Goal: Task Accomplishment & Management: Manage account settings

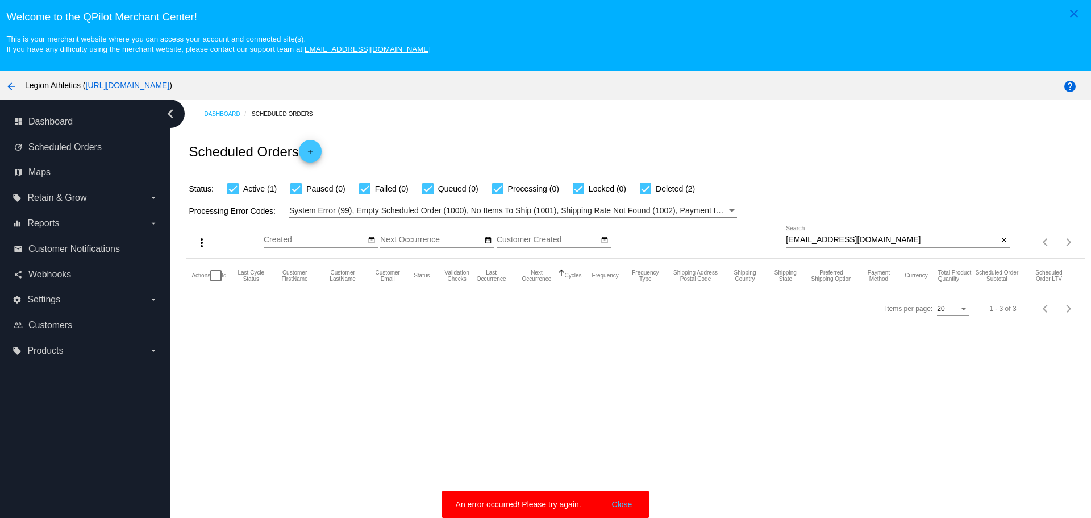
click at [838, 238] on input "lrartemis621@yahoo.com" at bounding box center [892, 239] width 212 height 9
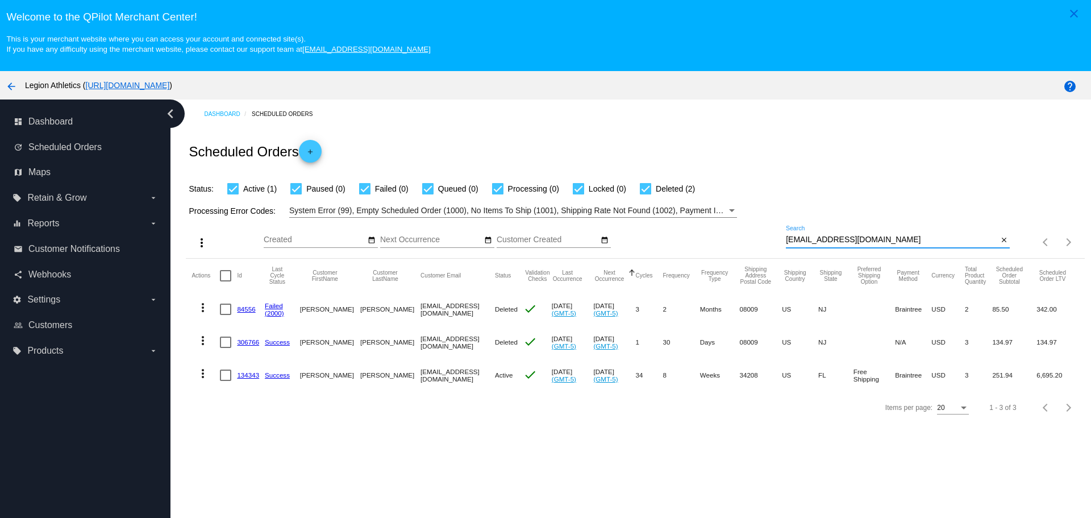
paste input "valferova"
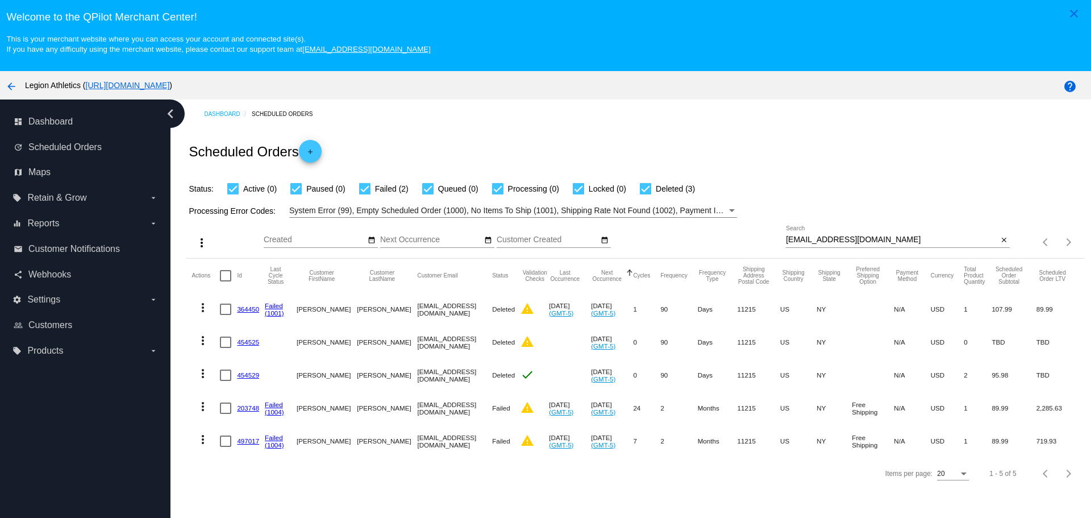
click at [863, 230] on div "valferova@yahoo.com Search" at bounding box center [892, 237] width 212 height 22
click at [863, 236] on input "valferova@yahoo.com" at bounding box center [892, 239] width 212 height 9
type input "valferova@yahoo.com"
click at [202, 406] on mat-icon "more_vert" at bounding box center [203, 406] width 14 height 14
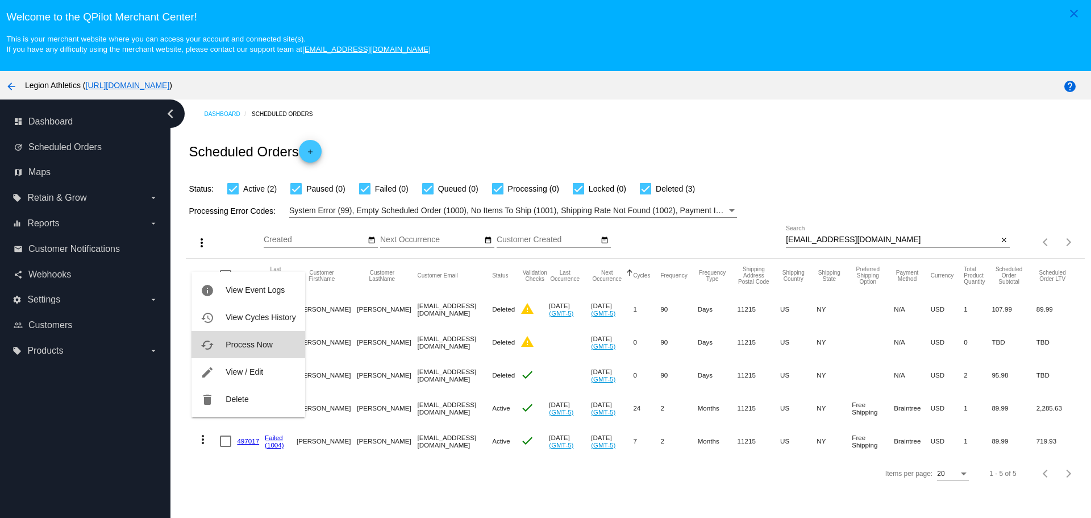
click at [247, 351] on button "cached Process Now" at bounding box center [248, 344] width 113 height 27
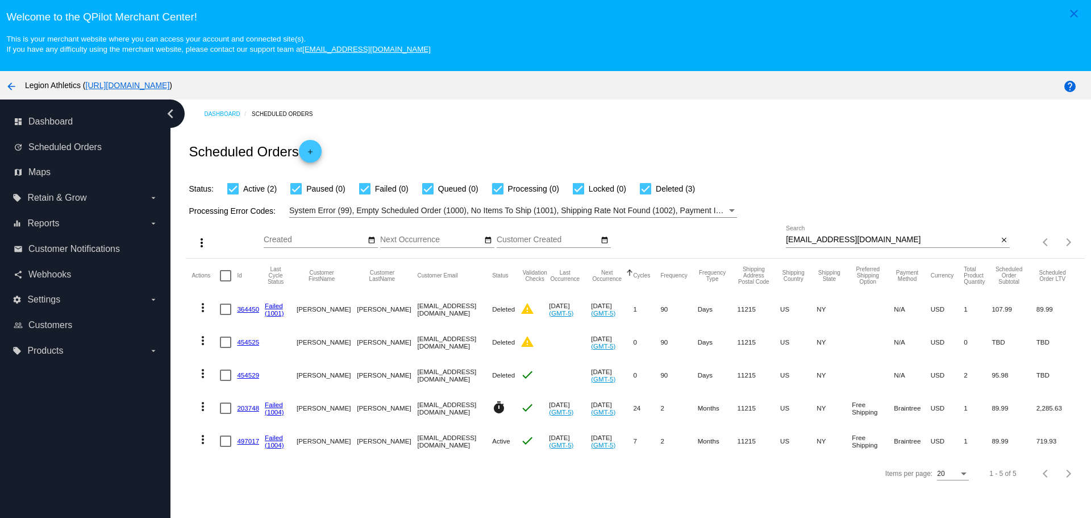
click at [205, 440] on mat-icon "more_vert" at bounding box center [203, 439] width 14 height 14
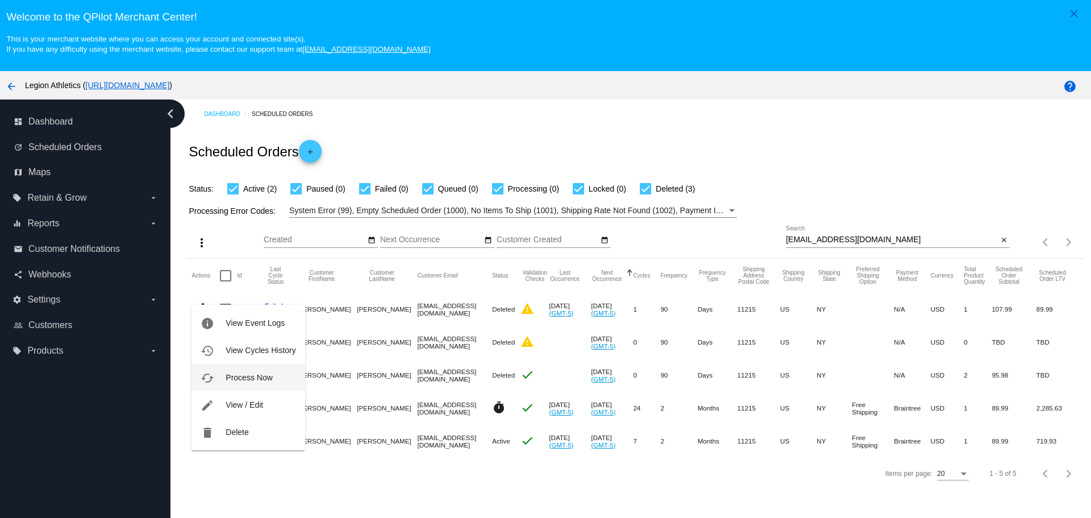
click at [234, 375] on span "Process Now" at bounding box center [249, 377] width 47 height 9
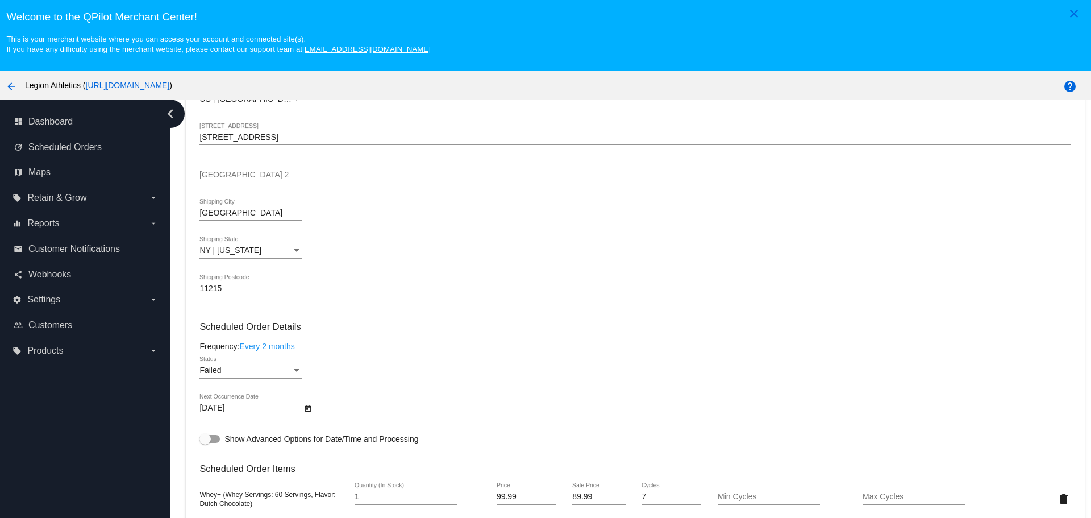
scroll to position [568, 0]
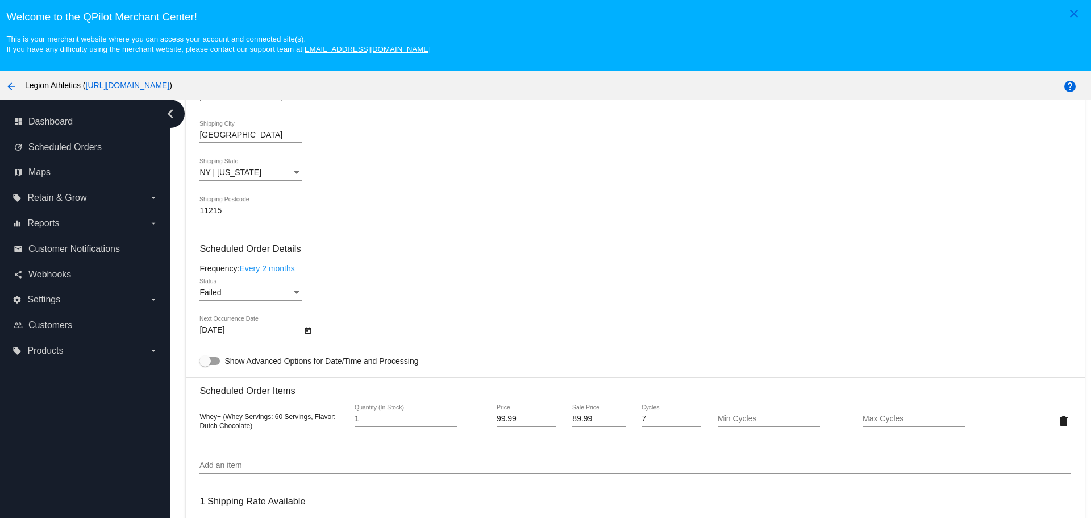
click at [234, 290] on div "Failed" at bounding box center [245, 292] width 92 height 9
click at [243, 243] on span "Active" at bounding box center [250, 245] width 102 height 24
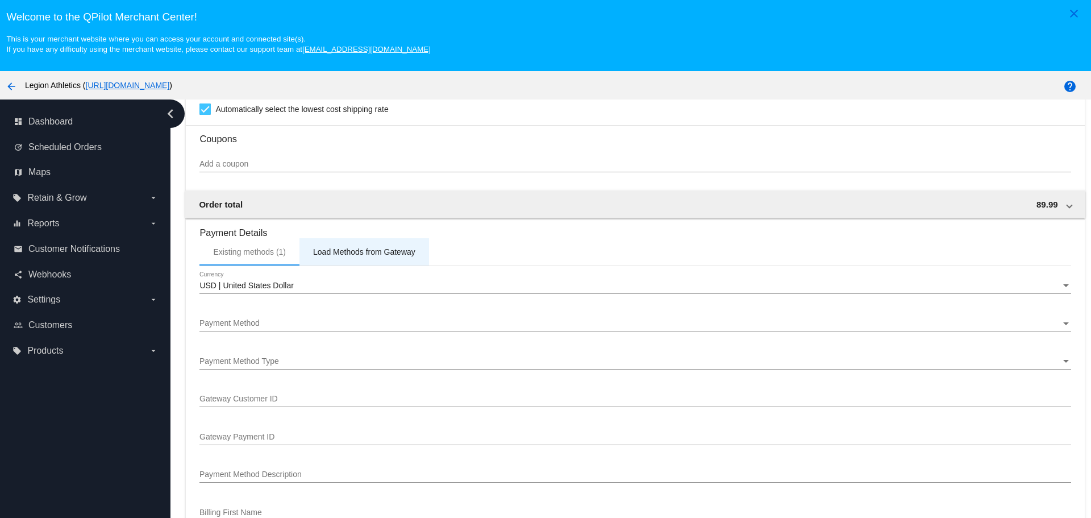
click at [360, 254] on div "Load Methods from Gateway" at bounding box center [364, 251] width 102 height 9
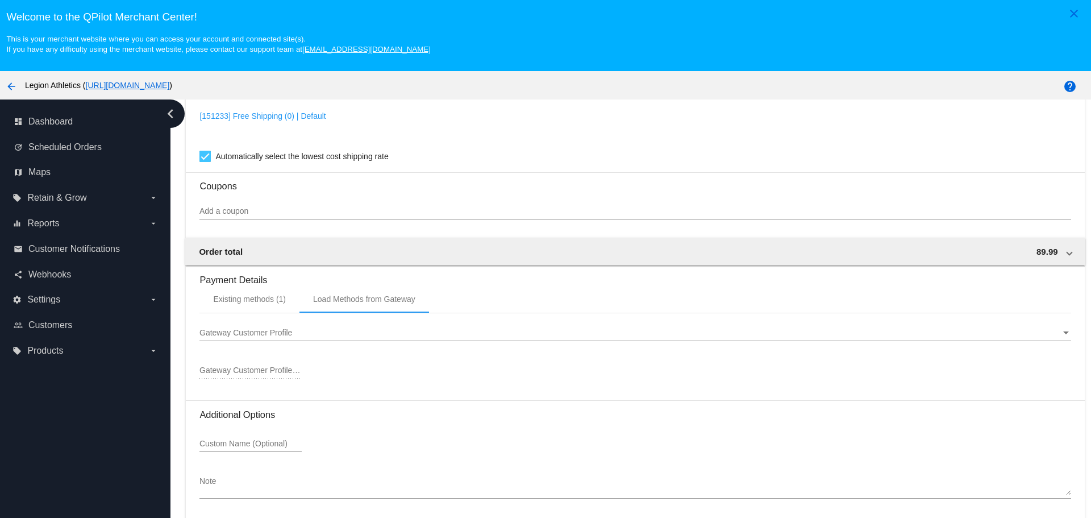
click at [303, 339] on div "Gateway Customer Profile Gateway Customer Profile" at bounding box center [634, 330] width 871 height 22
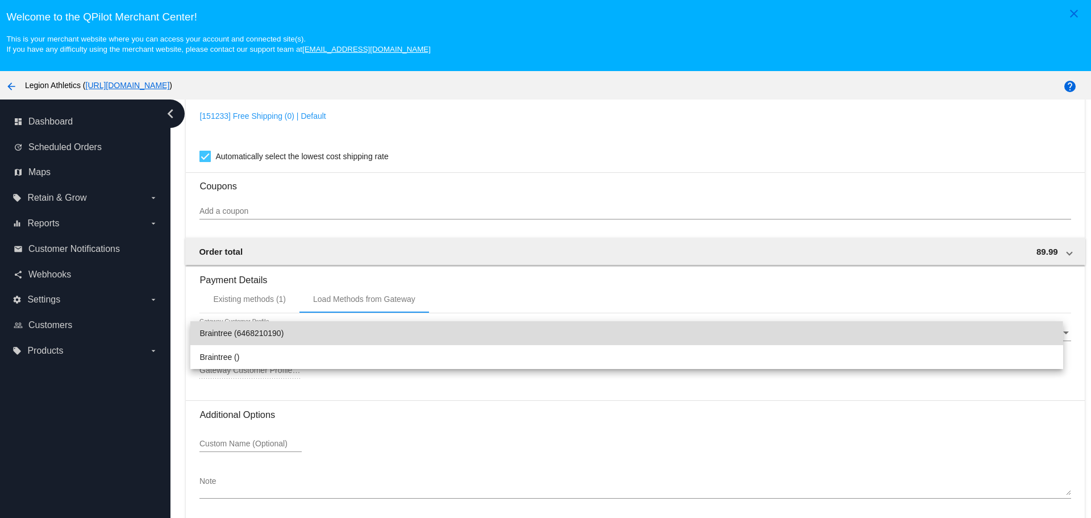
click at [299, 342] on span "Braintree (6468210190)" at bounding box center [626, 333] width 854 height 24
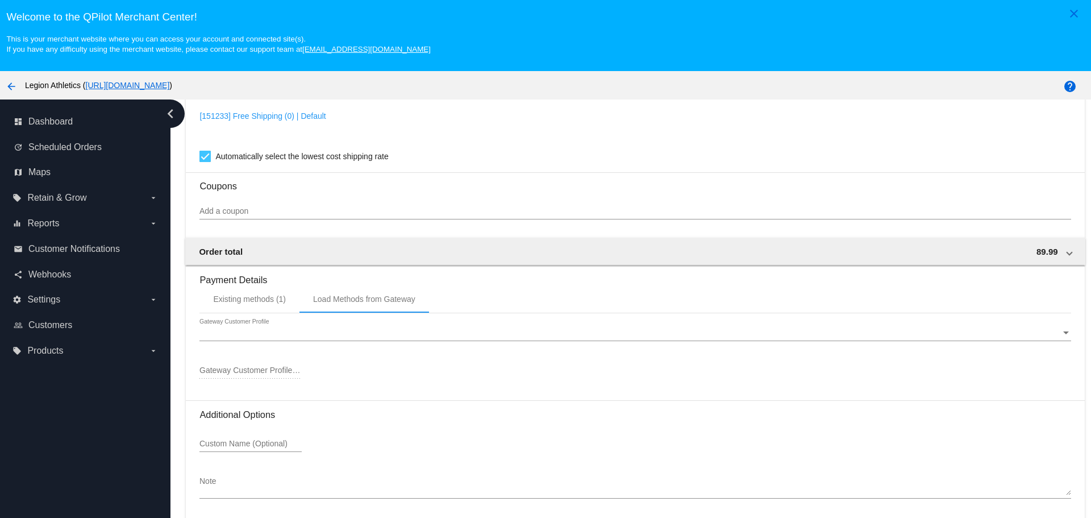
type input "6468210190"
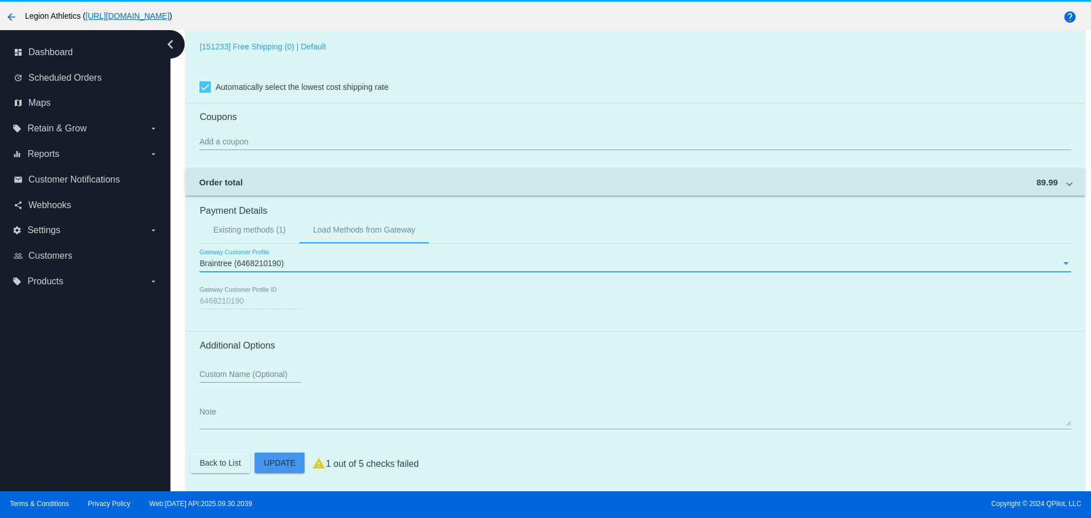
scroll to position [71, 0]
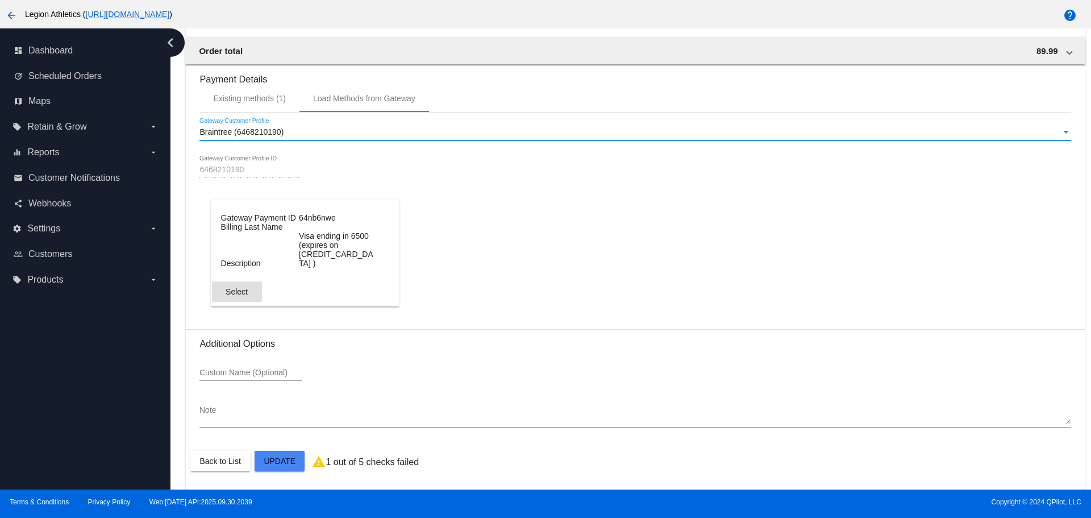
click at [235, 294] on span "Select" at bounding box center [237, 291] width 22 height 9
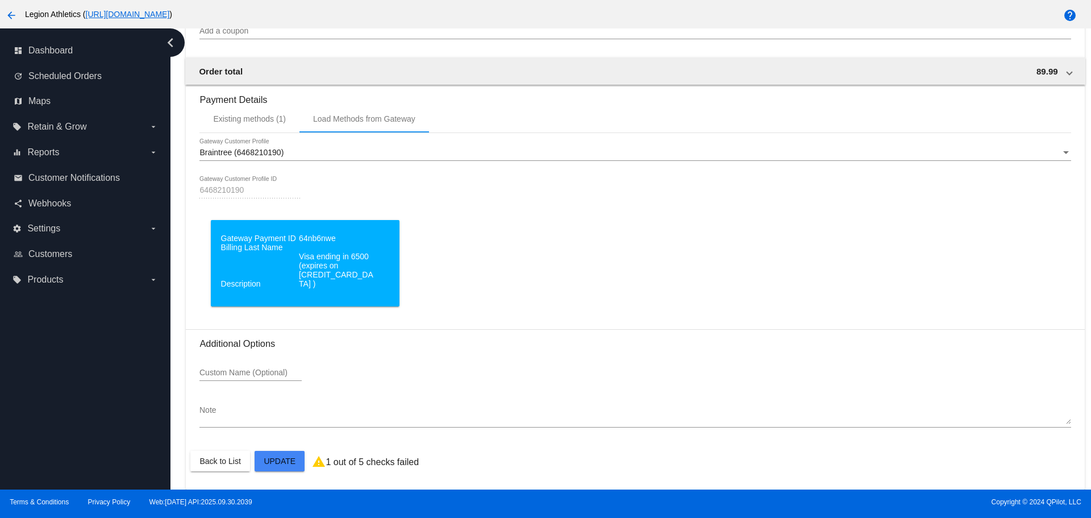
scroll to position [1085, 0]
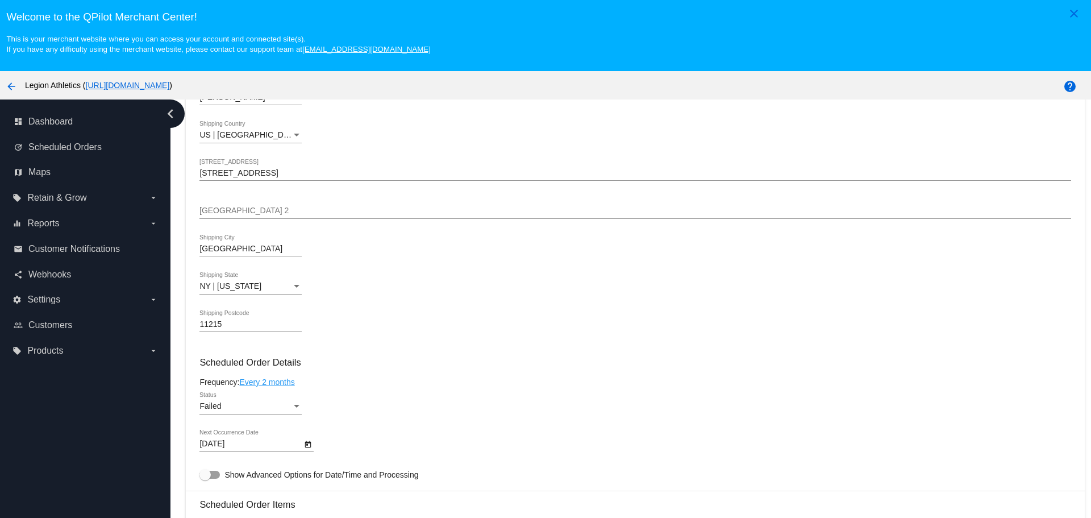
scroll to position [625, 0]
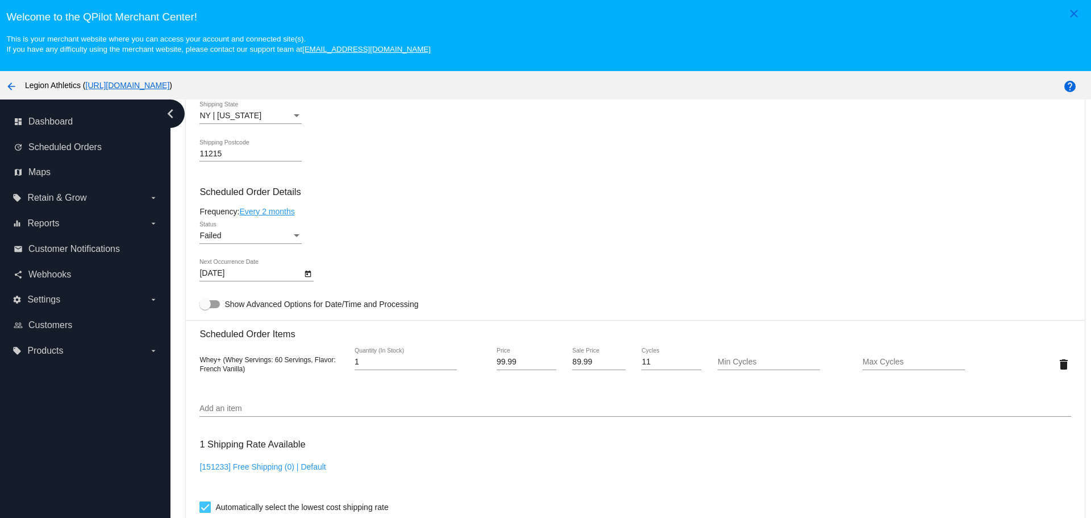
click at [227, 228] on div "Failed Status" at bounding box center [250, 233] width 102 height 22
click at [224, 189] on span "Active" at bounding box center [250, 188] width 102 height 24
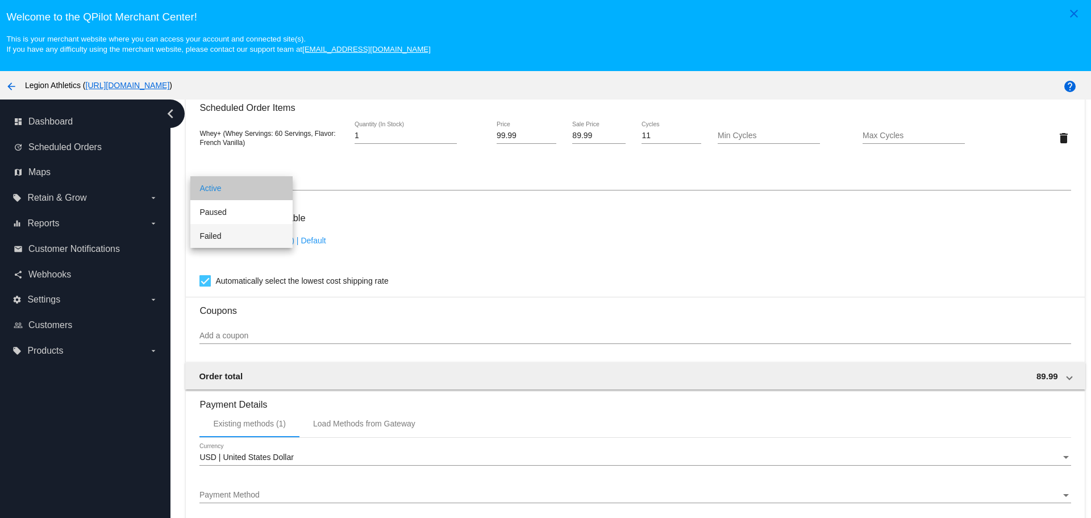
scroll to position [1137, 0]
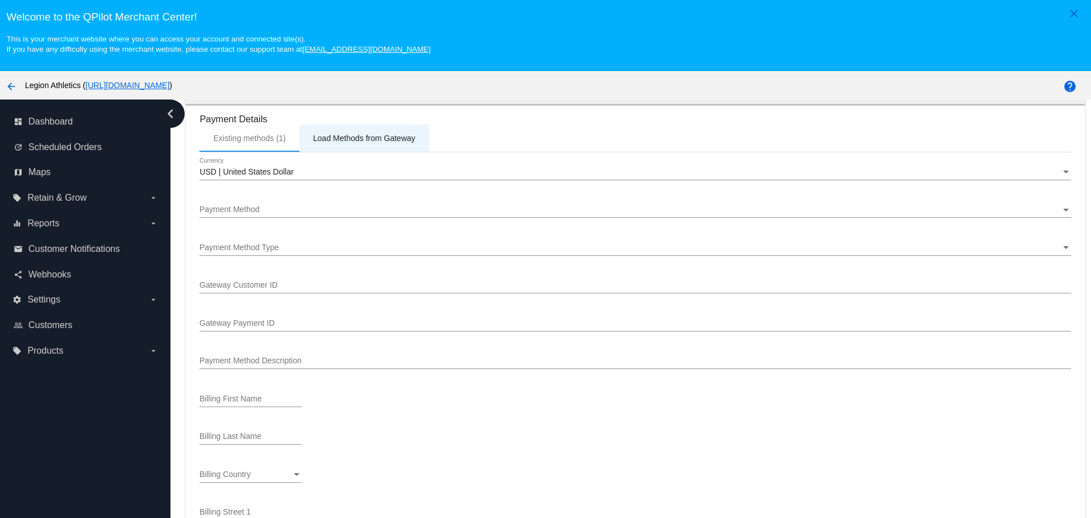
click at [348, 145] on div "Load Methods from Gateway" at bounding box center [364, 137] width 130 height 27
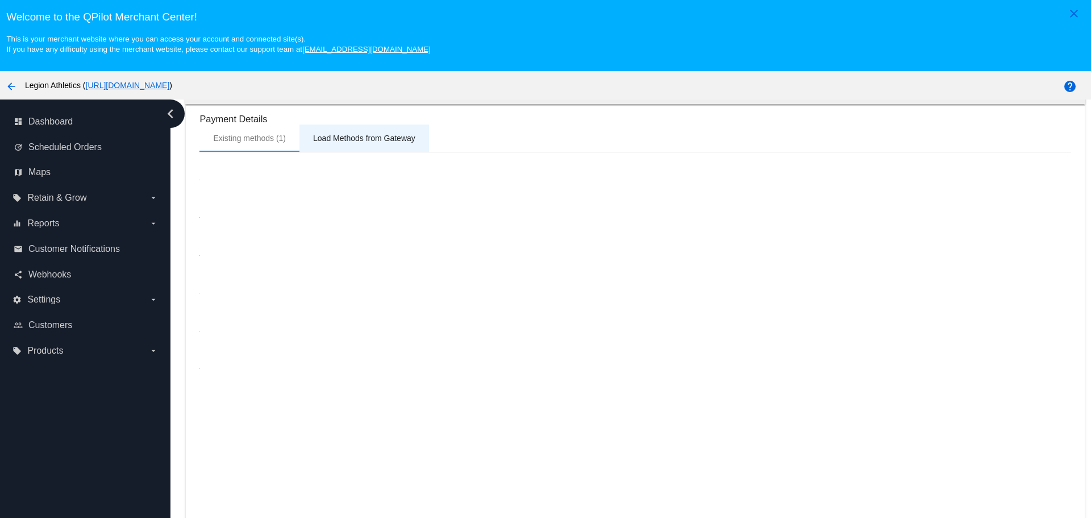
scroll to position [976, 0]
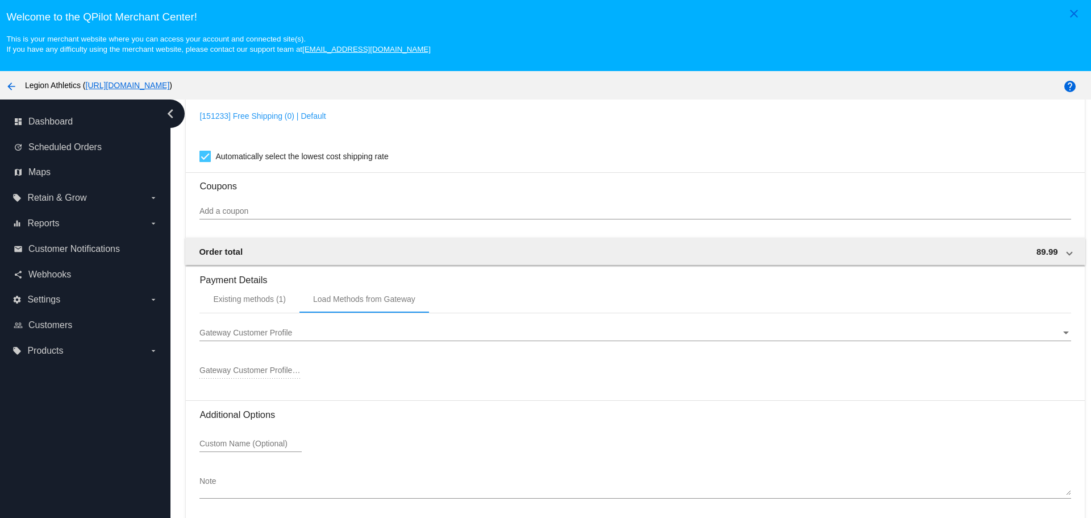
click at [252, 329] on span "Gateway Customer Profile" at bounding box center [245, 332] width 93 height 9
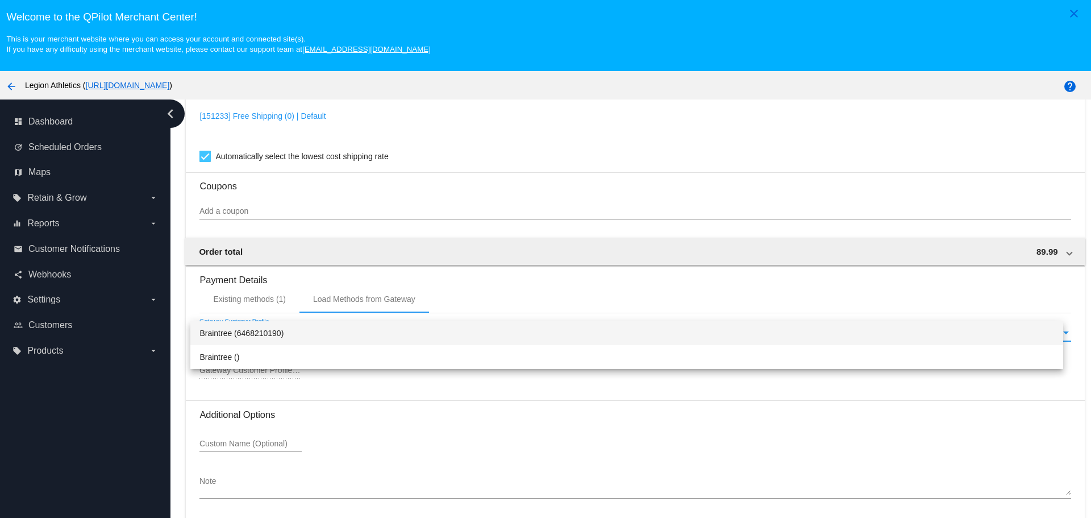
click at [263, 337] on span "Braintree (6468210190)" at bounding box center [626, 333] width 854 height 24
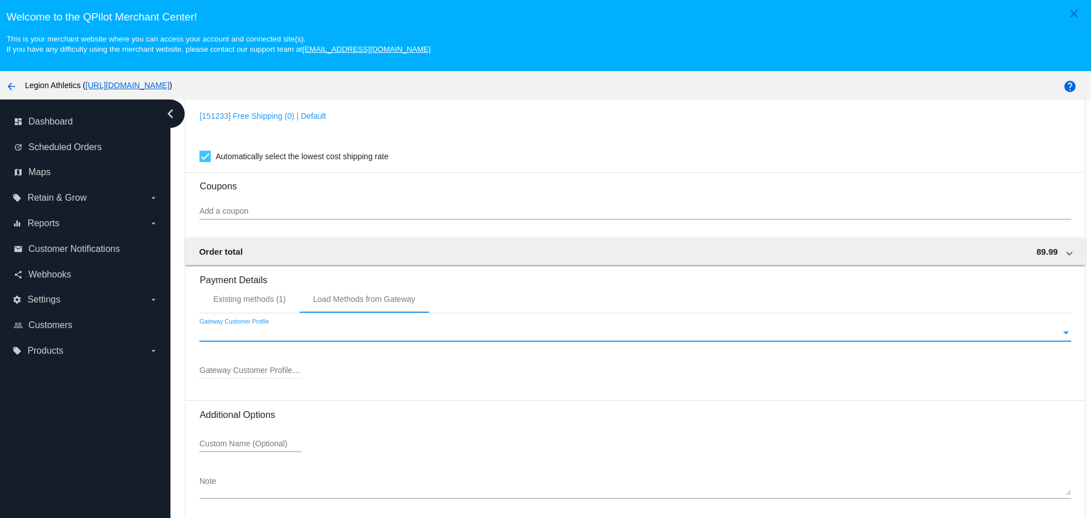
type input "6468210190"
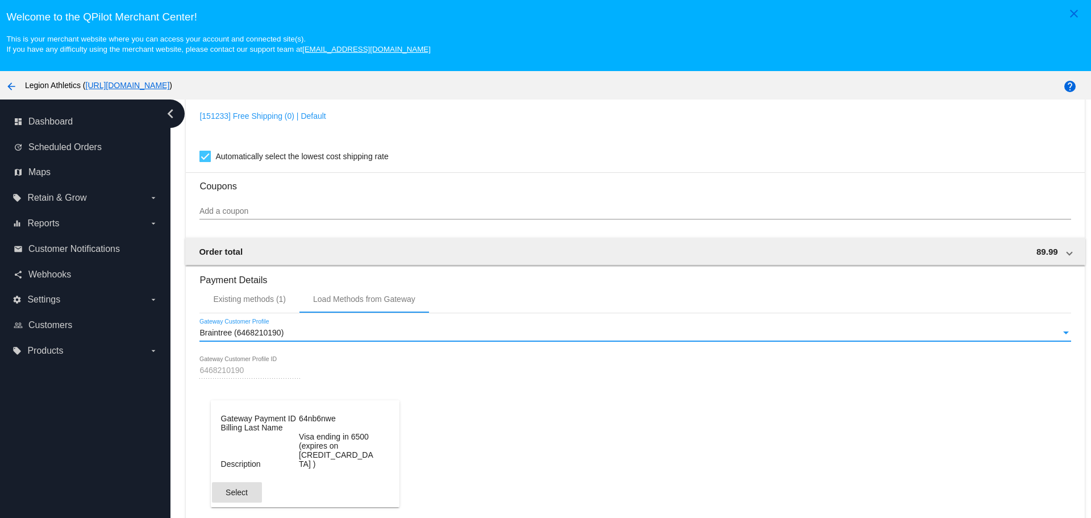
click at [245, 484] on button "Select" at bounding box center [237, 492] width 50 height 20
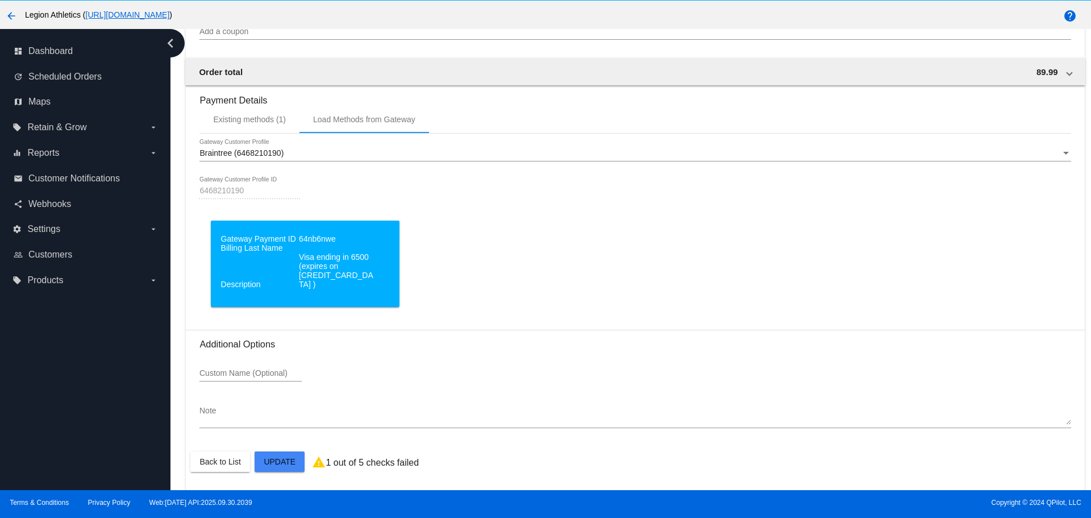
scroll to position [71, 0]
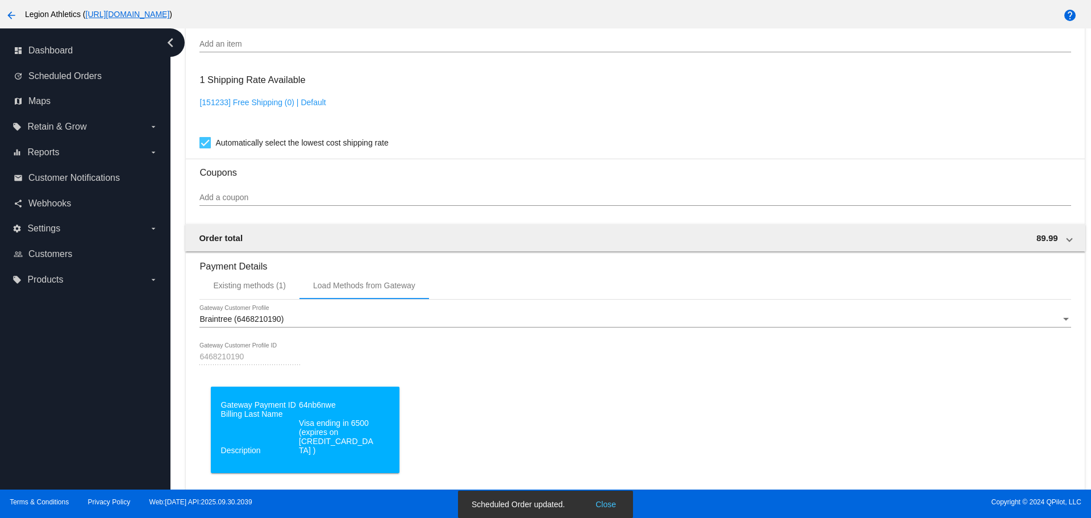
scroll to position [573, 0]
